Goal: Task Accomplishment & Management: Understand process/instructions

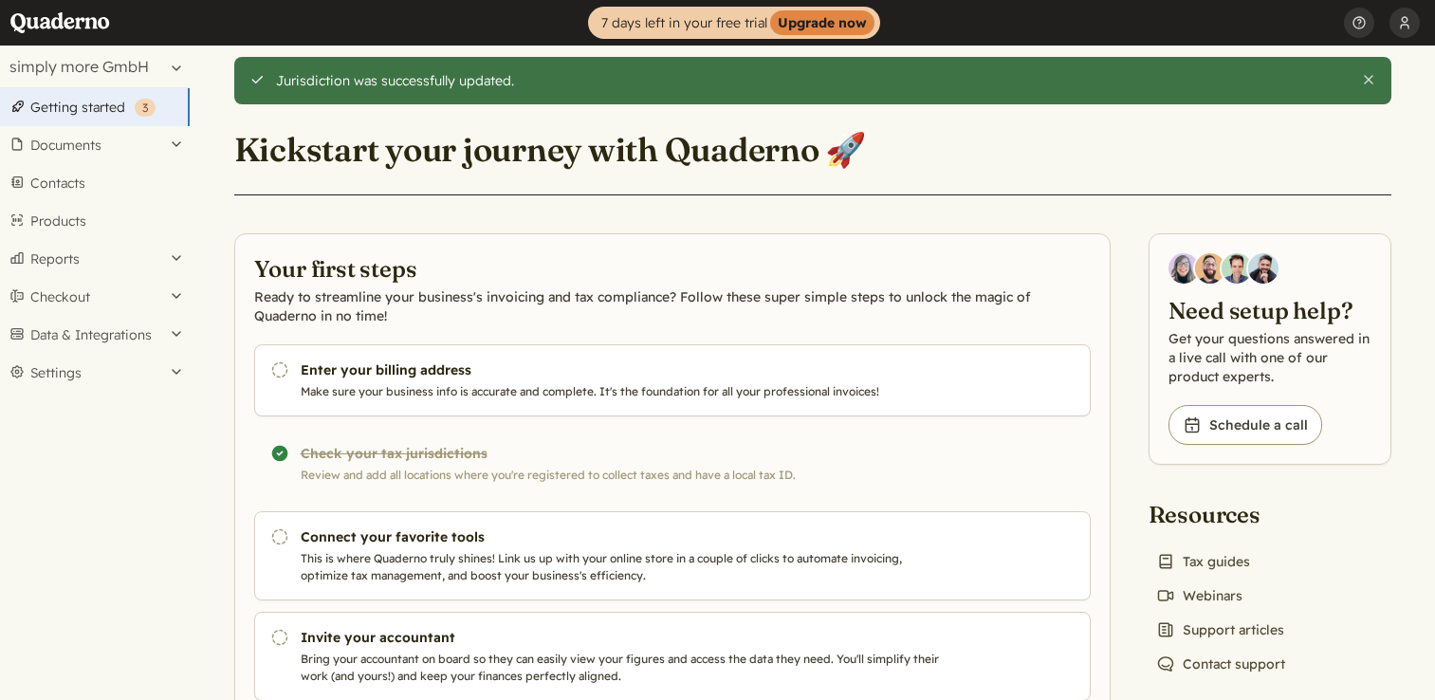
scroll to position [75, 0]
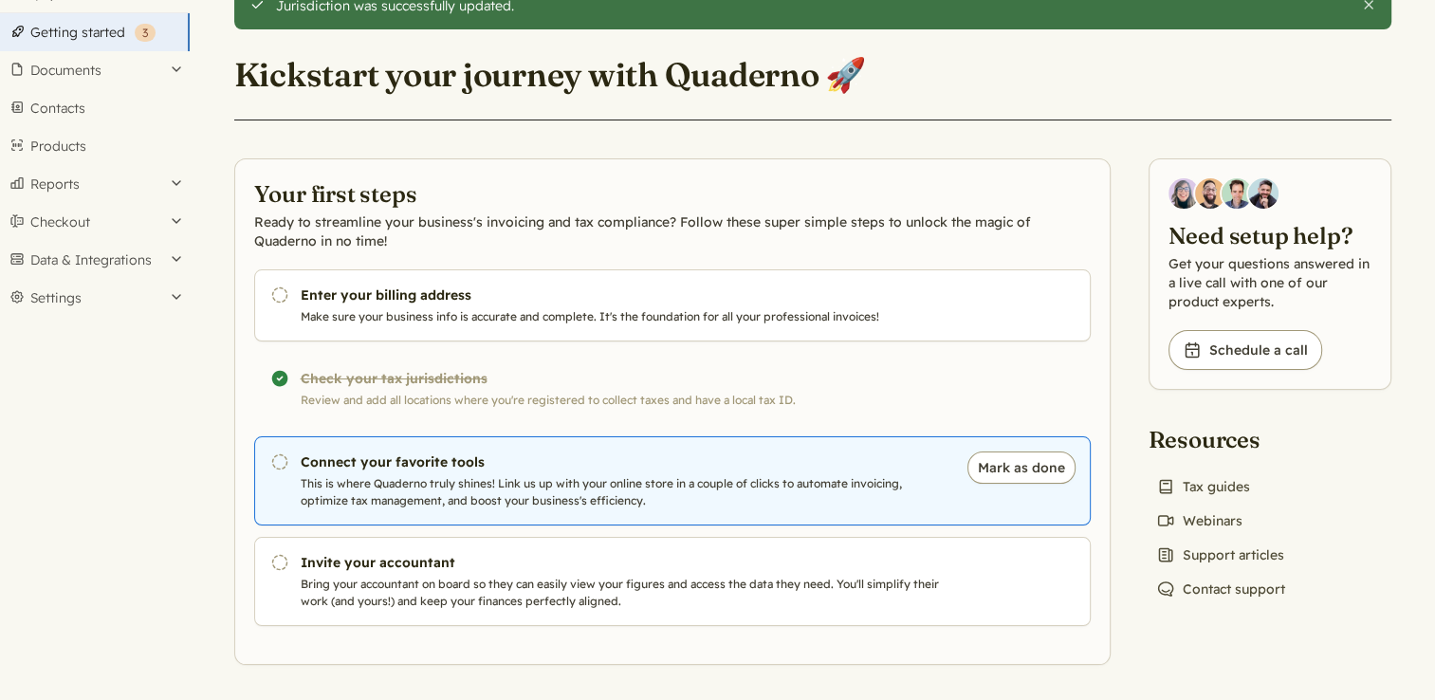
drag, startPoint x: 0, startPoint y: 0, endPoint x: 661, endPoint y: 486, distance: 820.2
click at [661, 486] on p "This is where Quaderno truly shines! Link us up with your online store in a cou…" at bounding box center [624, 492] width 647 height 34
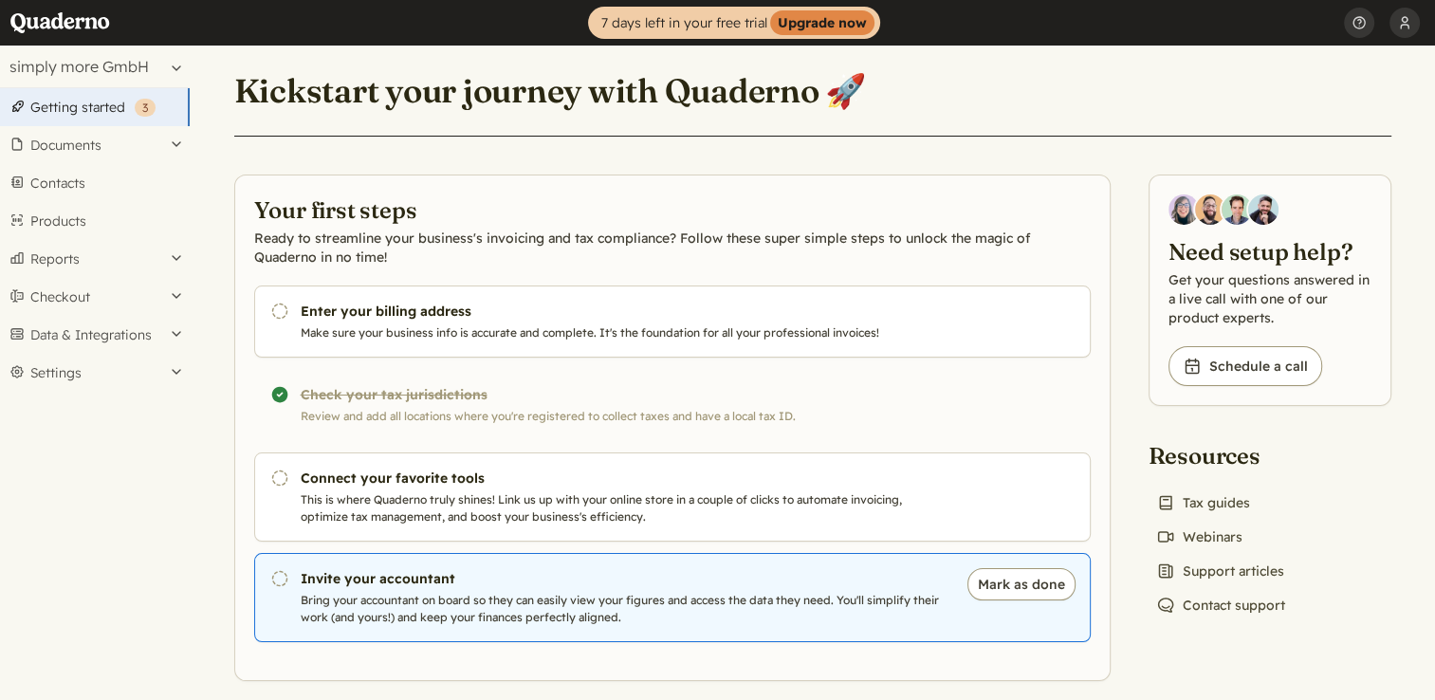
scroll to position [16, 0]
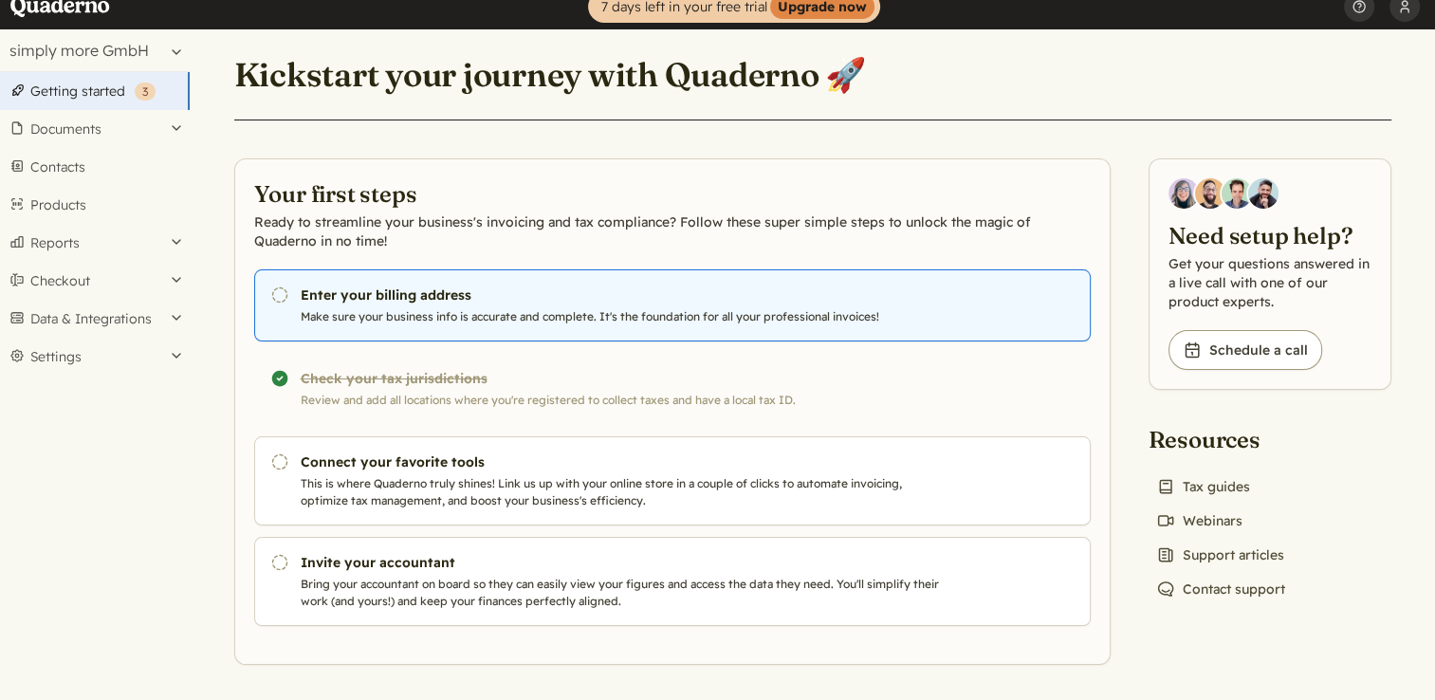
click at [475, 321] on p "Make sure your business info is accurate and complete. It's the foundation for …" at bounding box center [624, 316] width 647 height 17
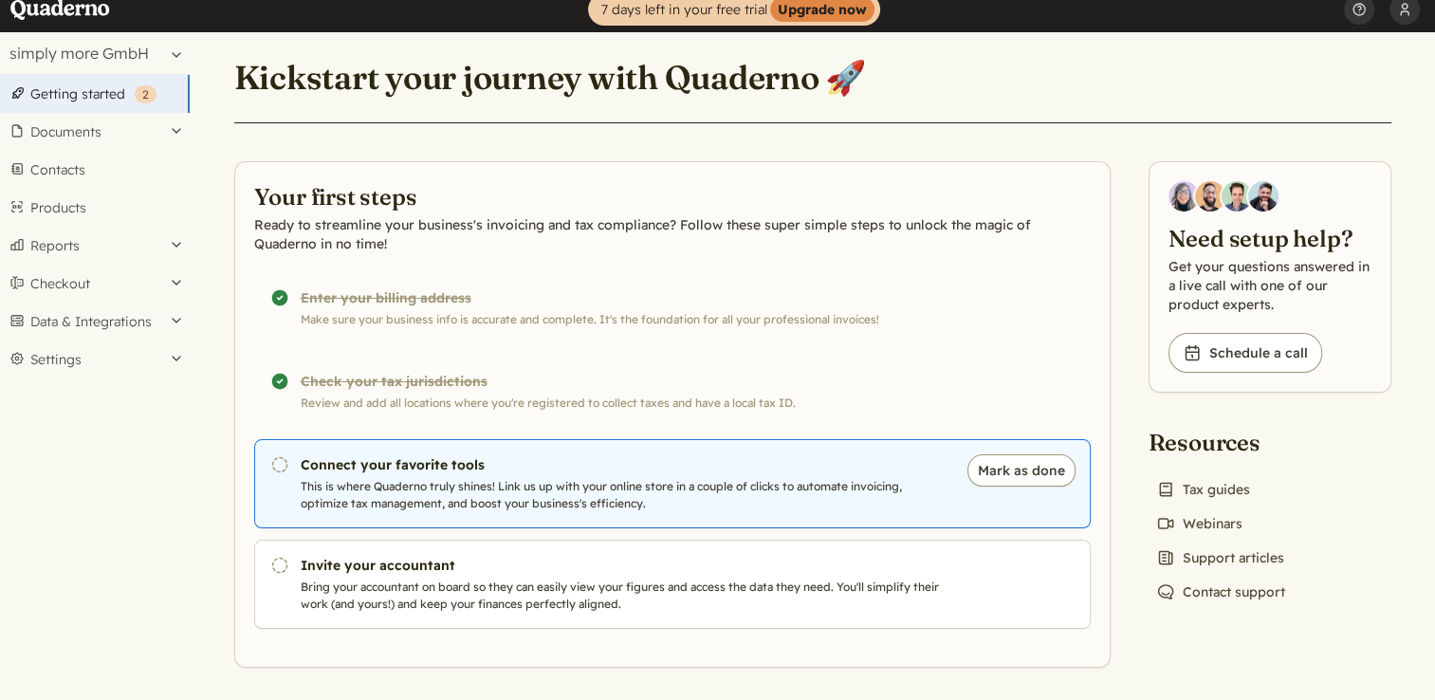
scroll to position [16, 0]
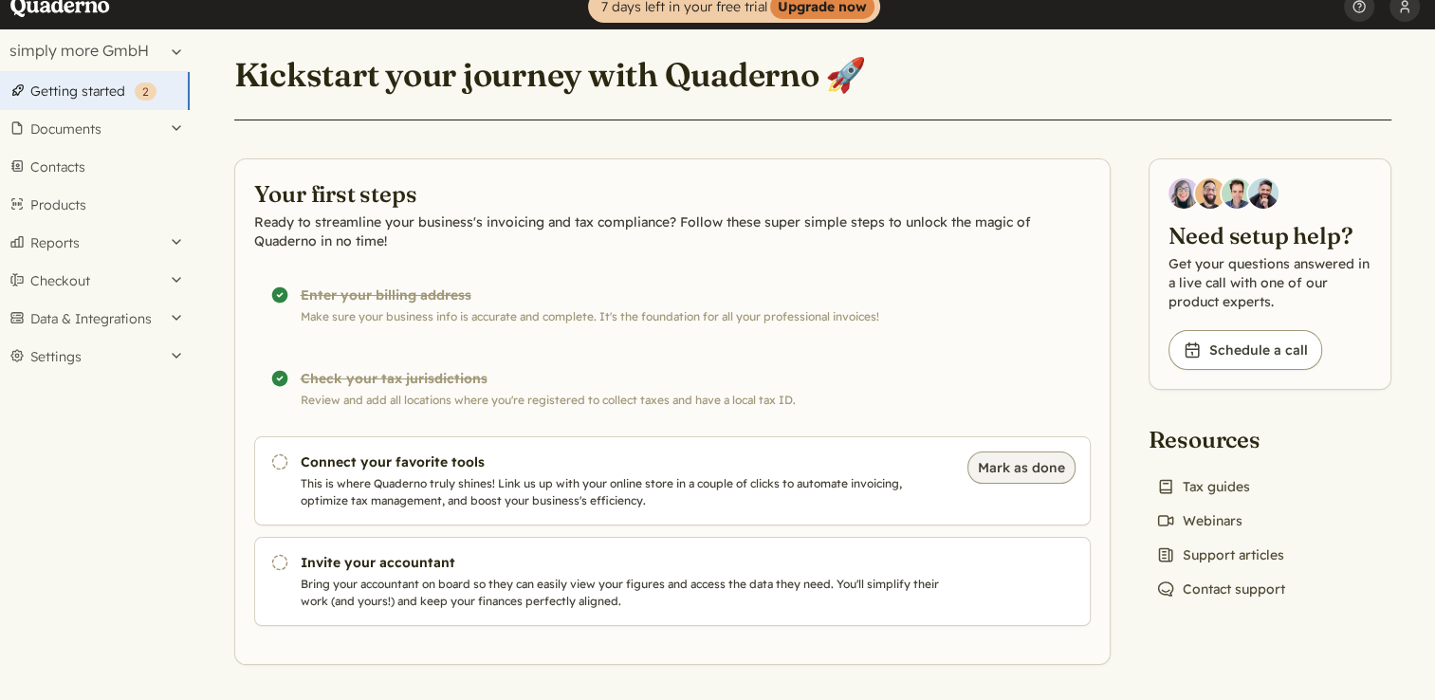
click at [1046, 465] on button "Mark as done" at bounding box center [1021, 467] width 108 height 32
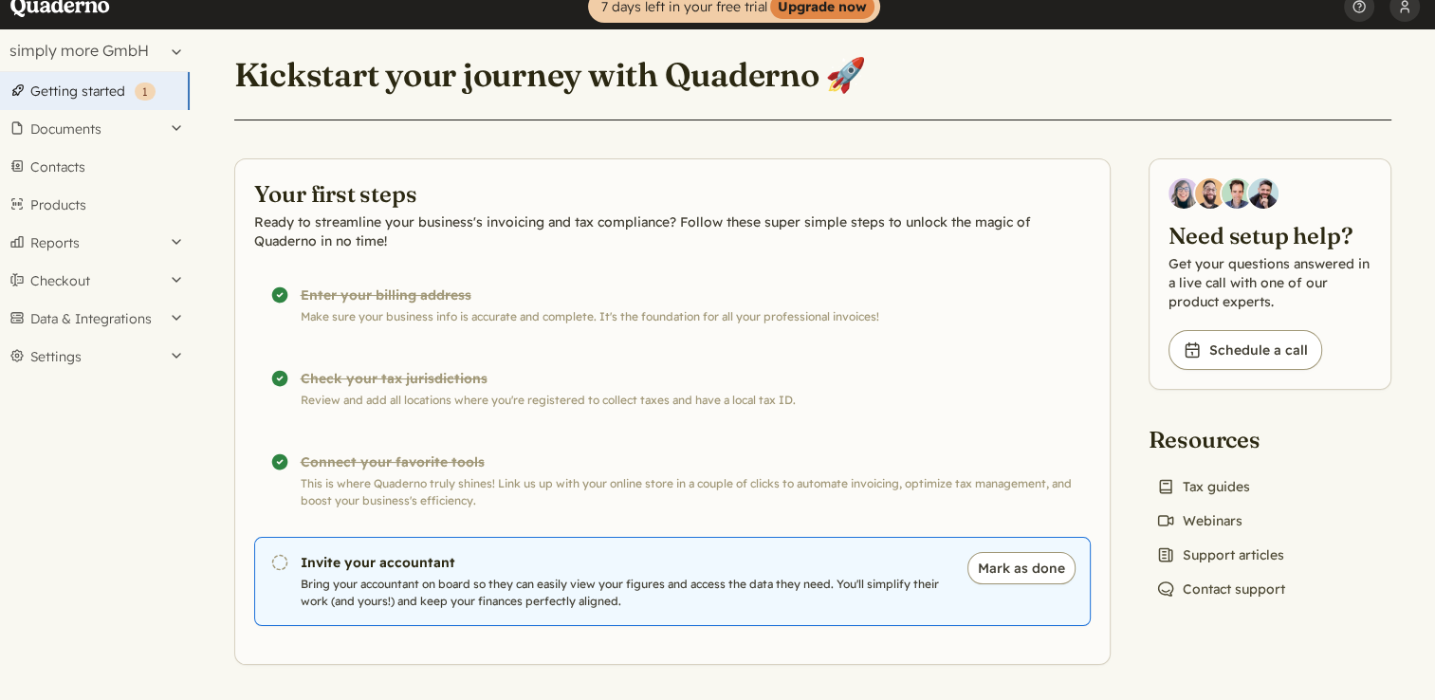
click at [539, 592] on p "Bring your accountant on board so they can easily view your figures and access …" at bounding box center [624, 593] width 647 height 34
